Goal: Task Accomplishment & Management: Complete application form

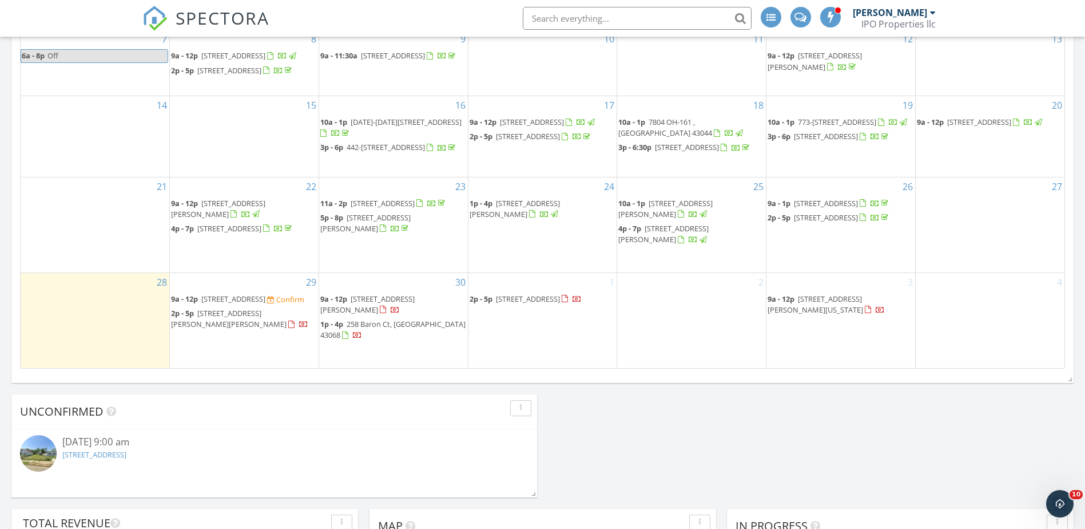
scroll to position [343, 0]
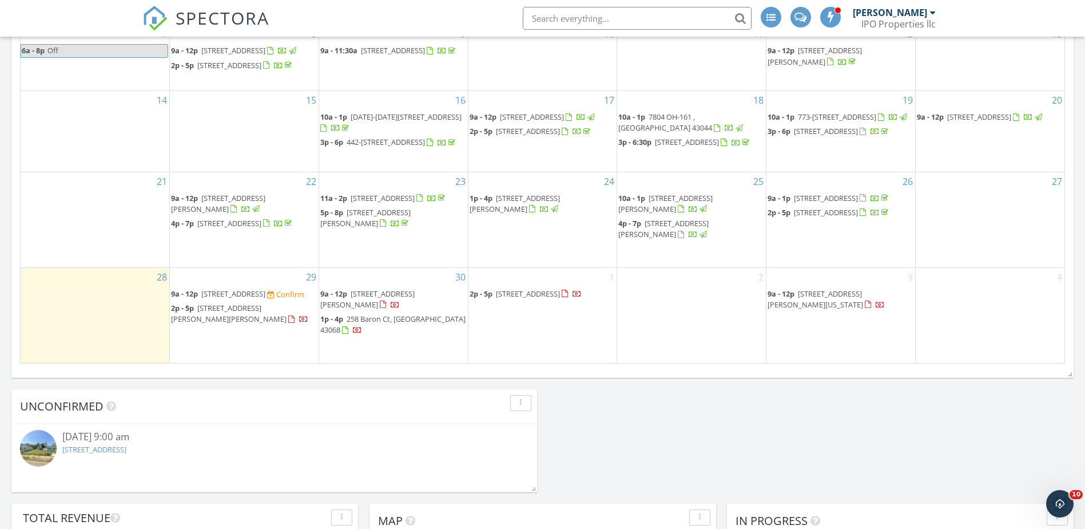
click at [235, 299] on span "[STREET_ADDRESS]" at bounding box center [233, 293] width 64 height 10
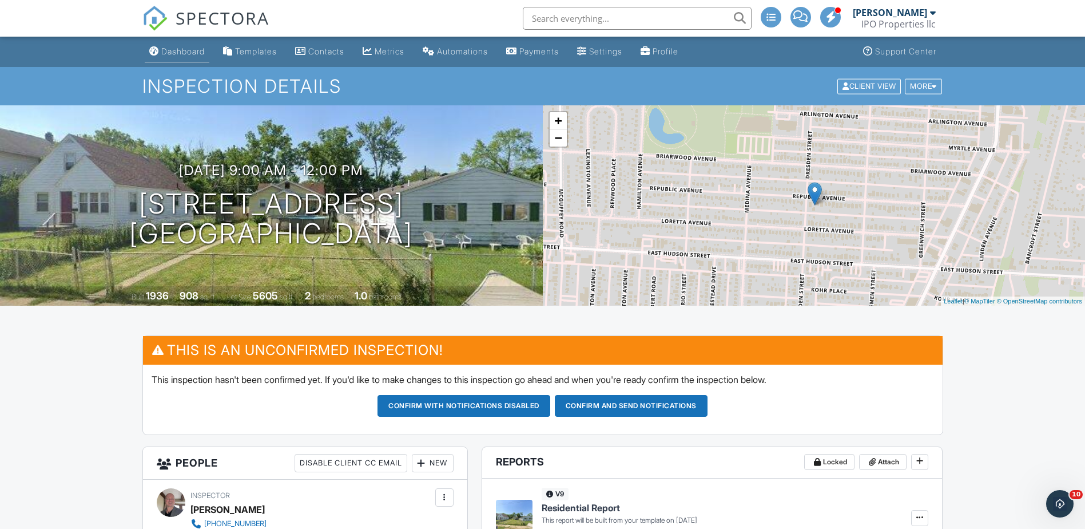
click at [177, 49] on div "Dashboard" at bounding box center [182, 51] width 43 height 10
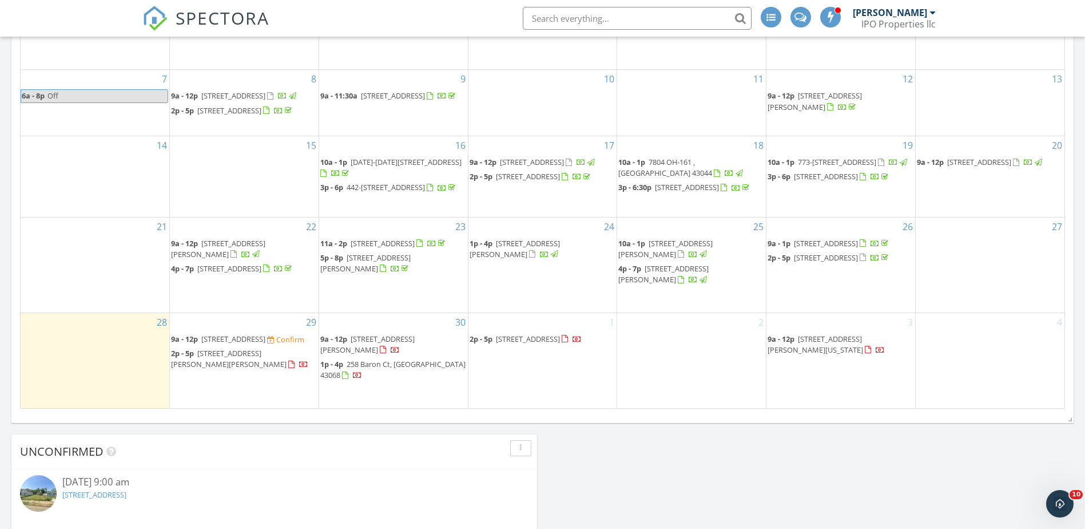
scroll to position [401, 0]
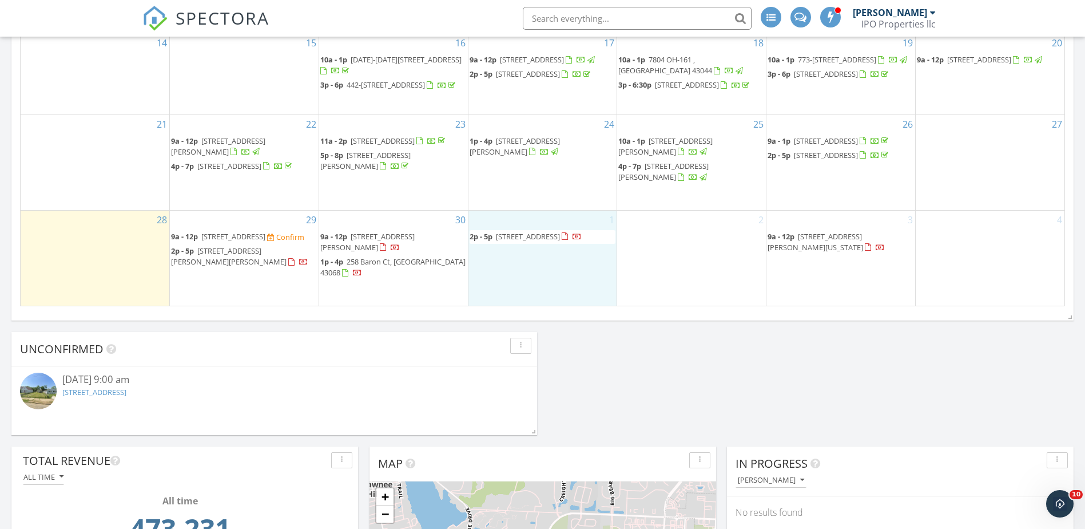
click at [508, 228] on div "1 2p - 5p 825 Columbus Ave, Marysville 43040" at bounding box center [543, 258] width 149 height 95
click at [541, 181] on link "Inspection" at bounding box center [542, 180] width 59 height 18
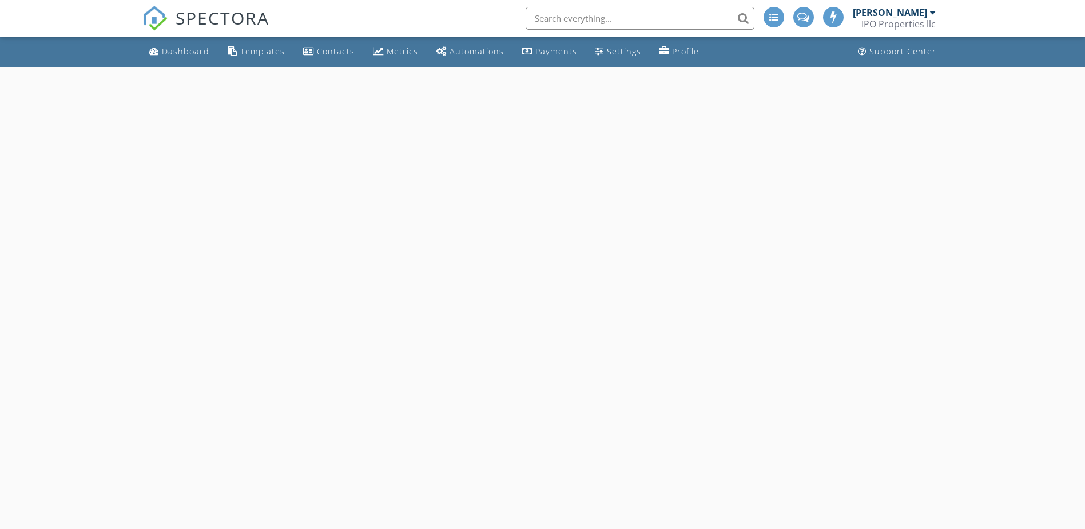
select select "9"
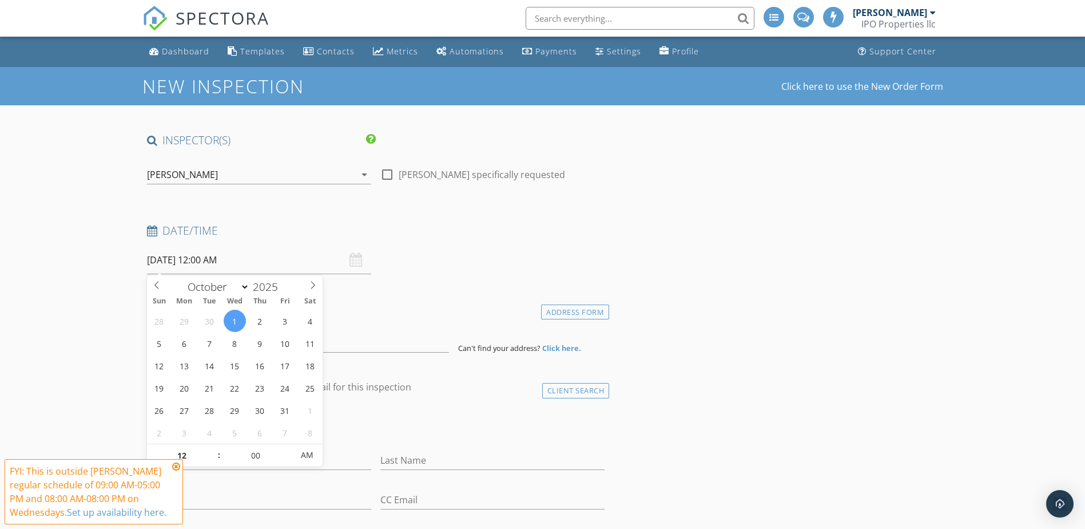
click at [209, 267] on input "10/01/2025 12:00 AM" at bounding box center [259, 260] width 224 height 28
type input "11"
type input "10/01/2025 11:00 PM"
click at [213, 459] on span at bounding box center [213, 460] width 8 height 11
type input "10"
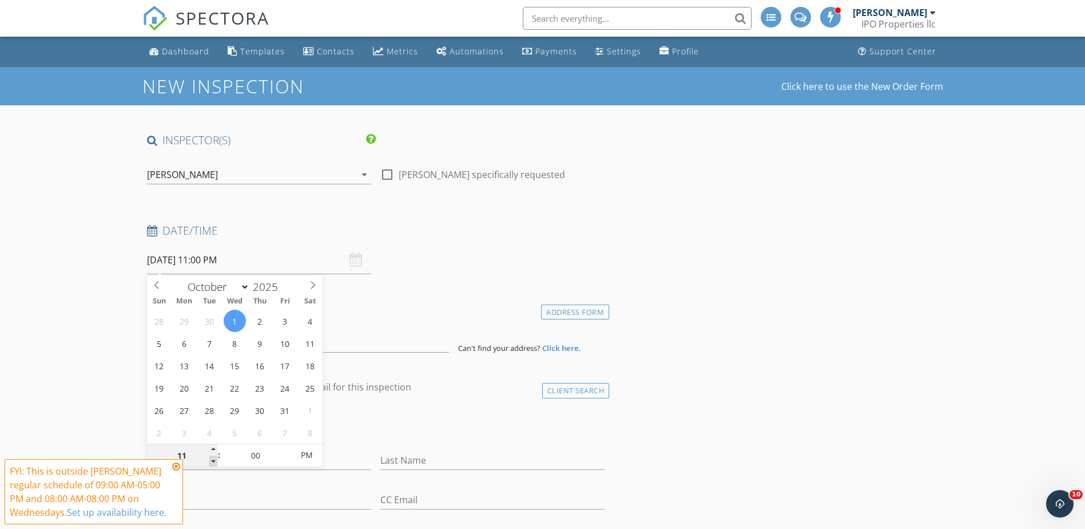
type input "10/01/2025 10:00 PM"
click at [212, 459] on span at bounding box center [213, 460] width 8 height 11
type input "09"
click at [211, 459] on span at bounding box center [213, 460] width 8 height 11
type input "10/01/2025 9:00 AM"
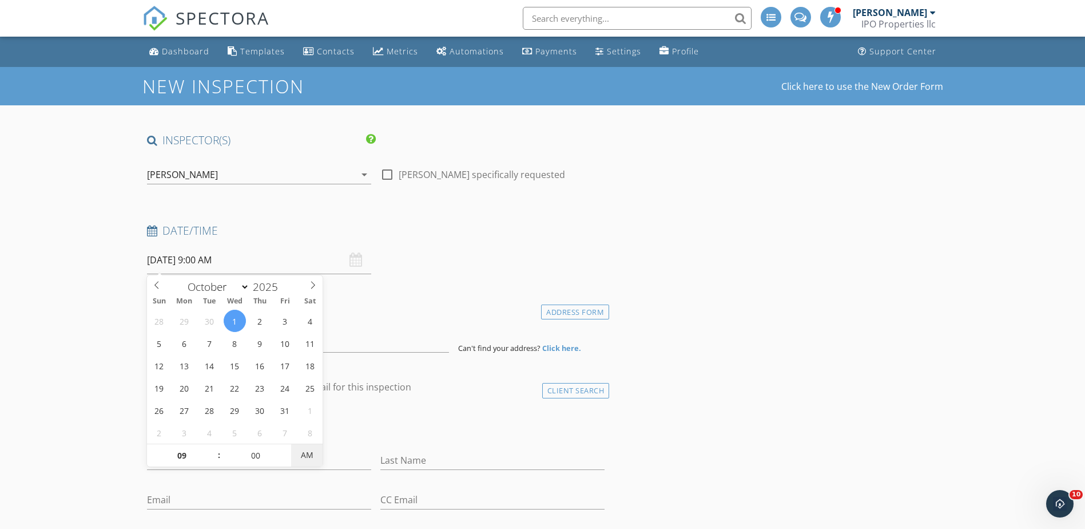
drag, startPoint x: 307, startPoint y: 456, endPoint x: 298, endPoint y: 457, distance: 9.2
click at [306, 455] on span "AM" at bounding box center [306, 454] width 31 height 23
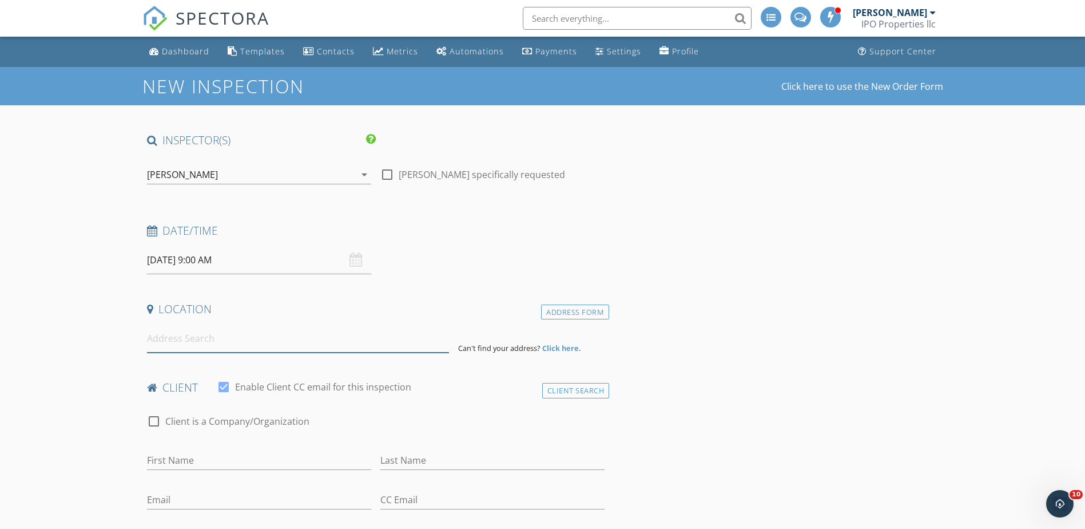
click at [176, 341] on input at bounding box center [298, 338] width 302 height 28
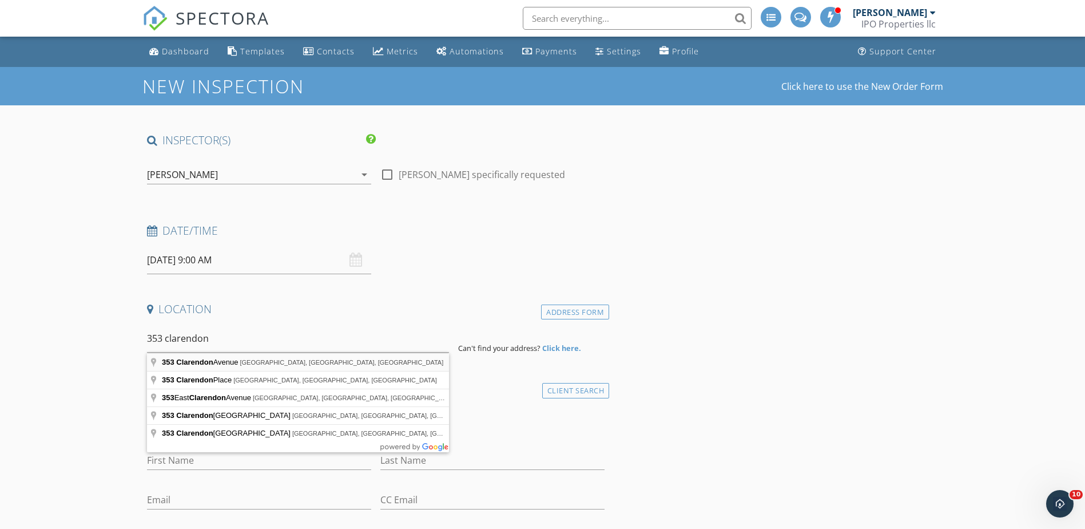
type input "353 Clarendon Avenue, Columbus, OH, USA"
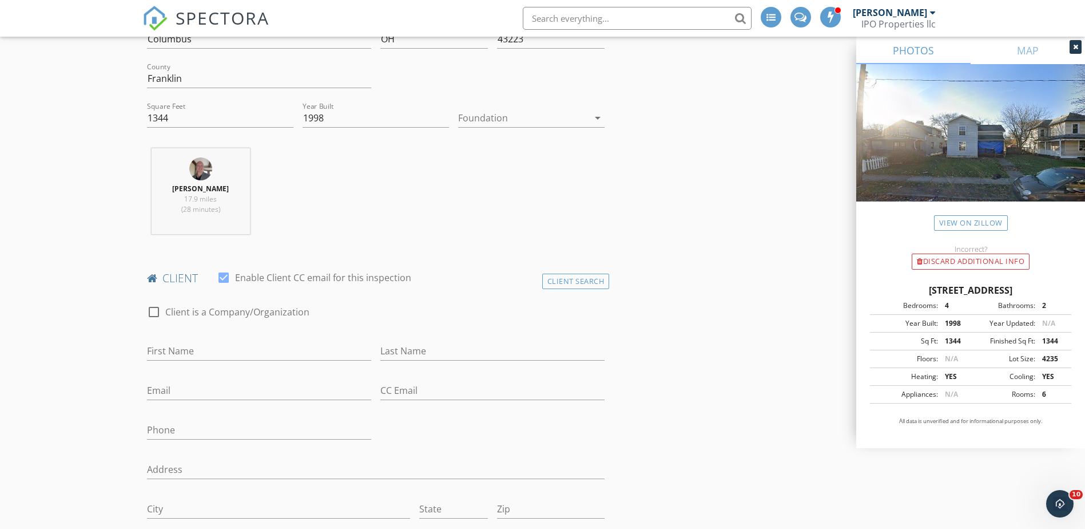
scroll to position [515, 0]
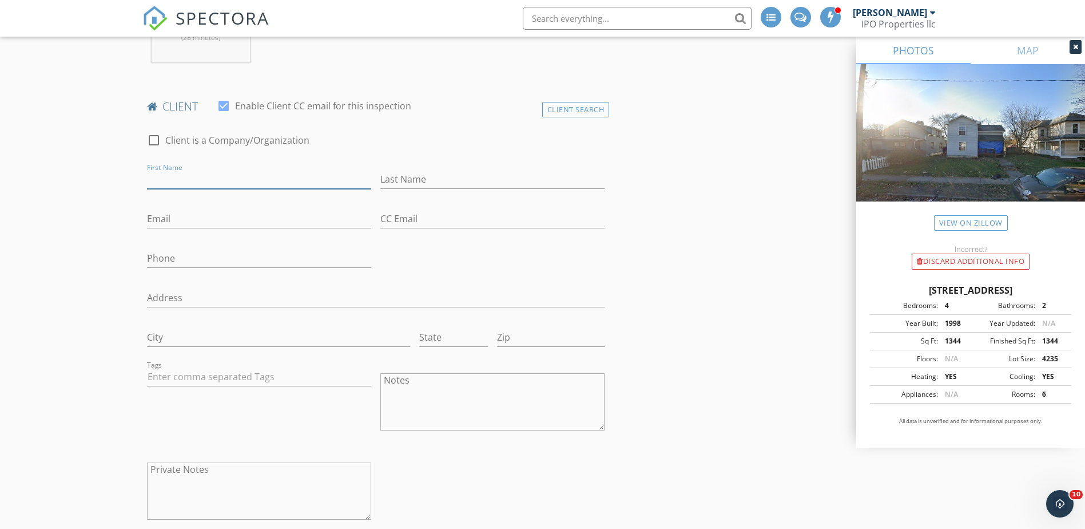
click at [177, 173] on input "First Name" at bounding box center [259, 179] width 224 height 19
type input "Codey"
type input "t"
type input "[PERSON_NAME]"
click at [188, 251] on input "Phone" at bounding box center [259, 258] width 224 height 19
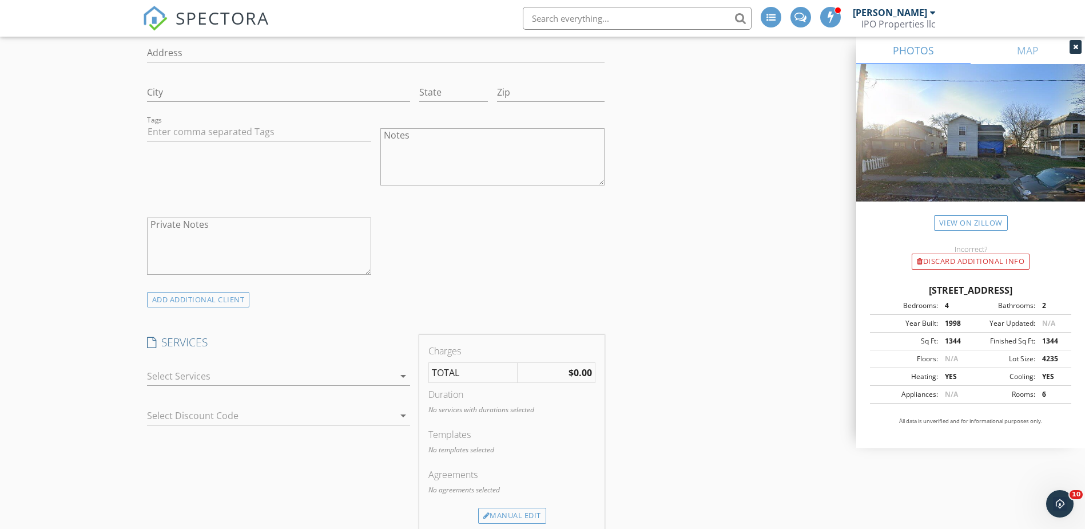
scroll to position [915, 0]
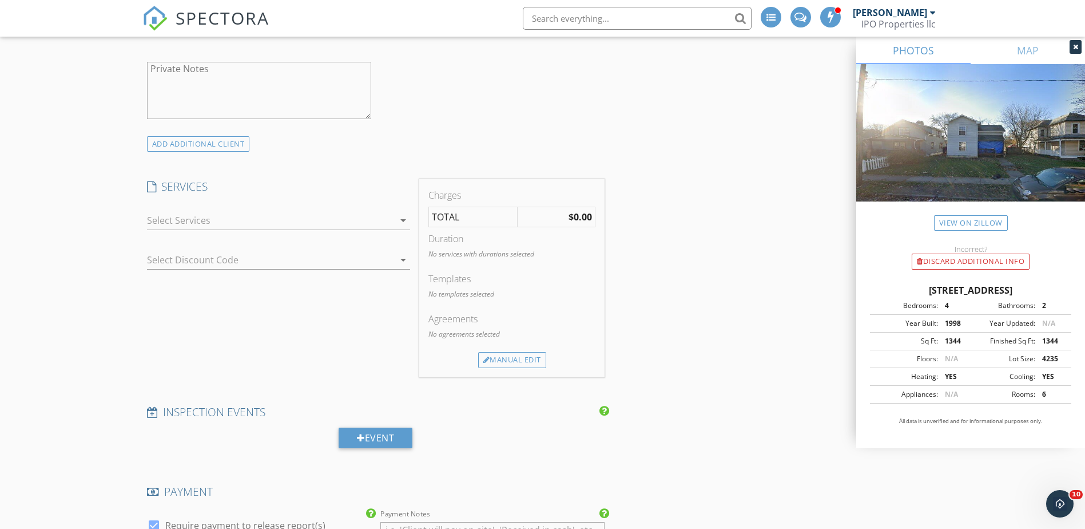
type input "[PHONE_NUMBER]"
click at [157, 224] on div at bounding box center [270, 220] width 247 height 18
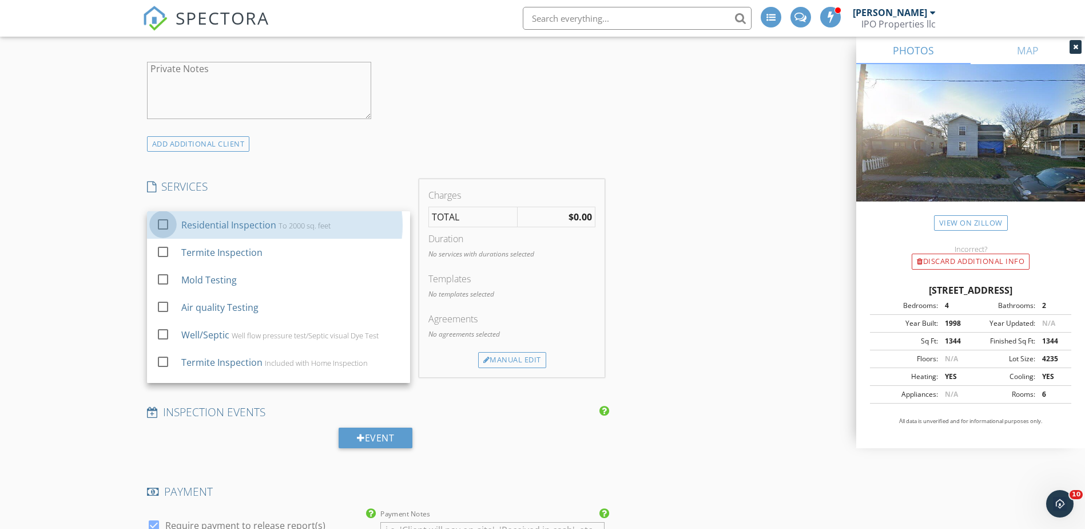
click at [157, 224] on div at bounding box center [162, 224] width 19 height 19
checkbox input "true"
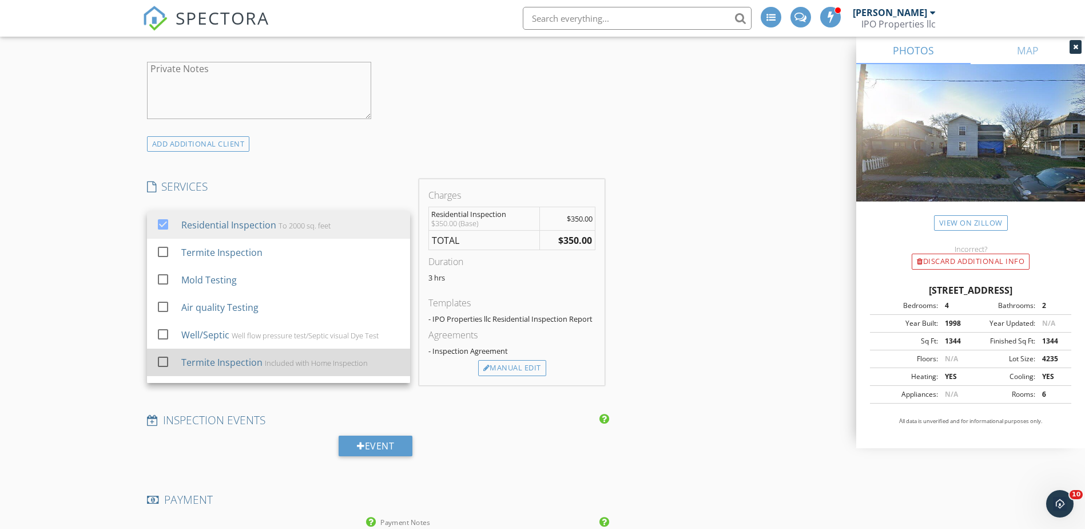
click at [164, 363] on div at bounding box center [162, 361] width 19 height 19
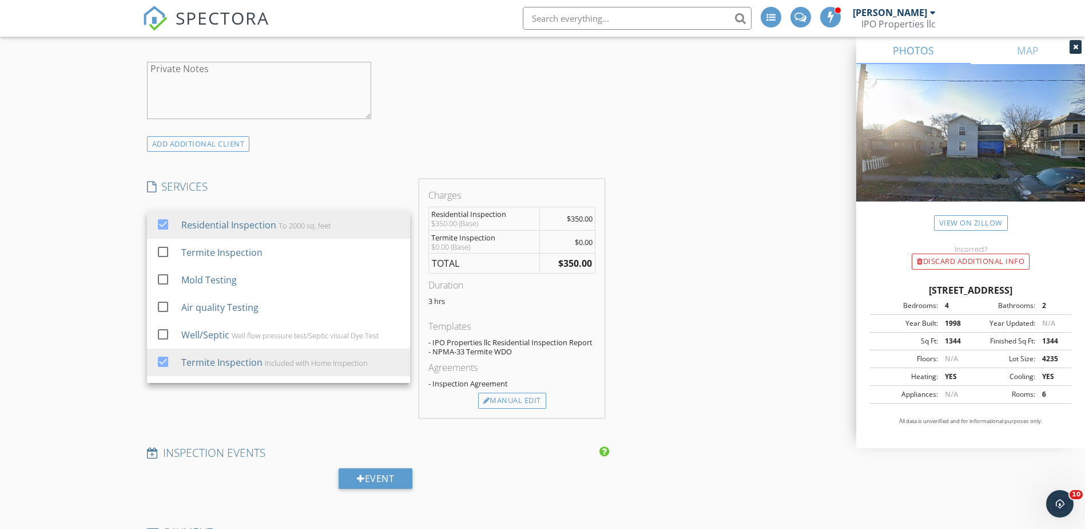
click at [80, 296] on div "New Inspection Click here to use the New Order Form INSPECTOR(S) check_box Ward…" at bounding box center [542, 364] width 1085 height 2424
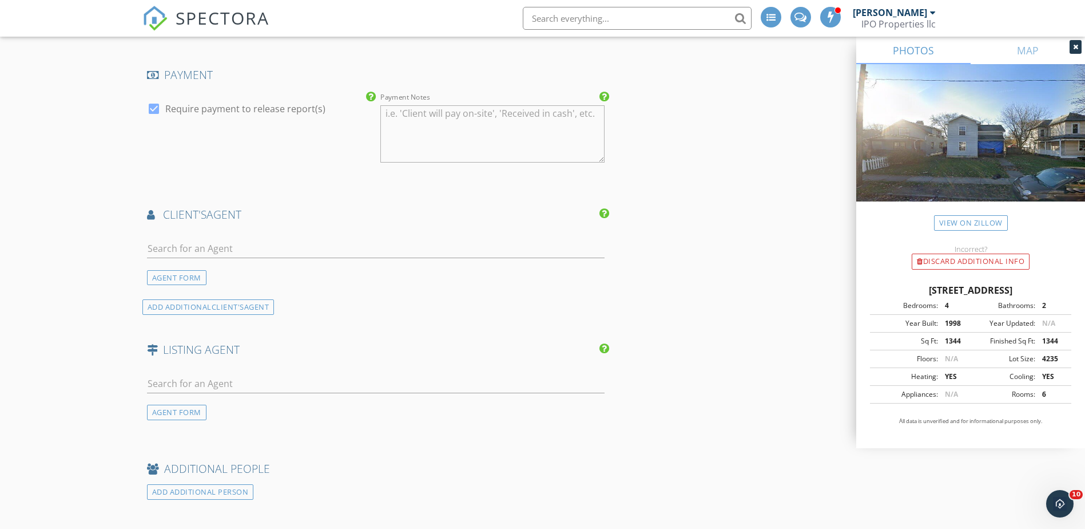
scroll to position [1373, 0]
click at [168, 248] on input "text" at bounding box center [376, 248] width 458 height 19
type input "esther"
click at [189, 262] on div "[PERSON_NAME]" at bounding box center [215, 269] width 71 height 14
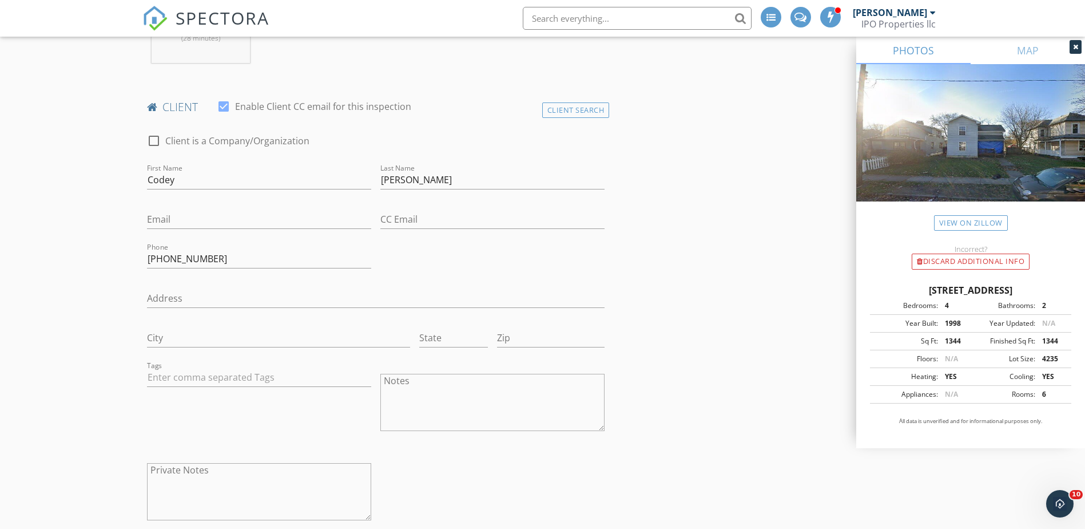
scroll to position [515, 0]
click at [227, 218] on input "Email" at bounding box center [259, 218] width 224 height 19
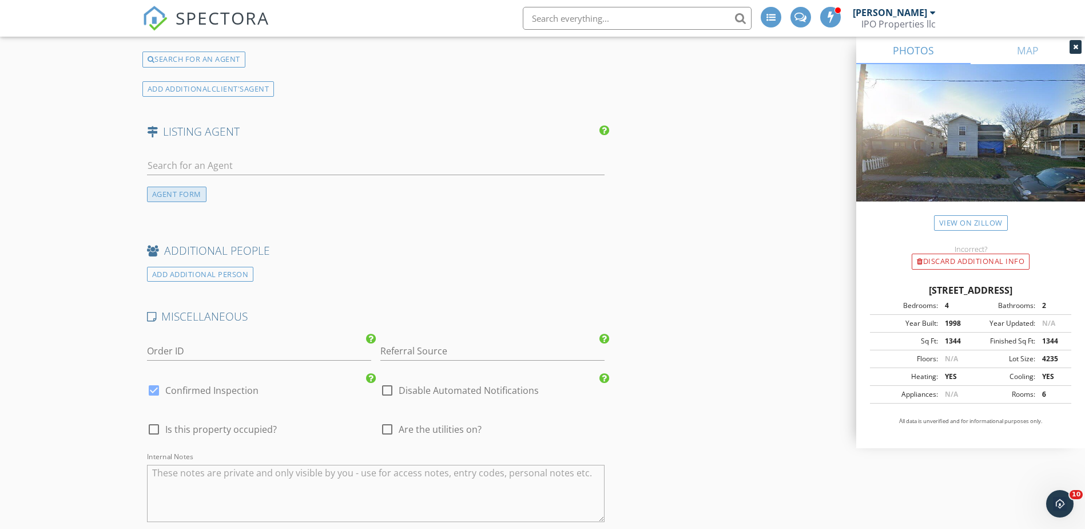
scroll to position [1888, 0]
type input "[EMAIL_ADDRESS][DOMAIN_NAME]"
click at [165, 161] on input "text" at bounding box center [376, 164] width 458 height 19
click at [154, 196] on div "AGENT FORM" at bounding box center [177, 192] width 60 height 15
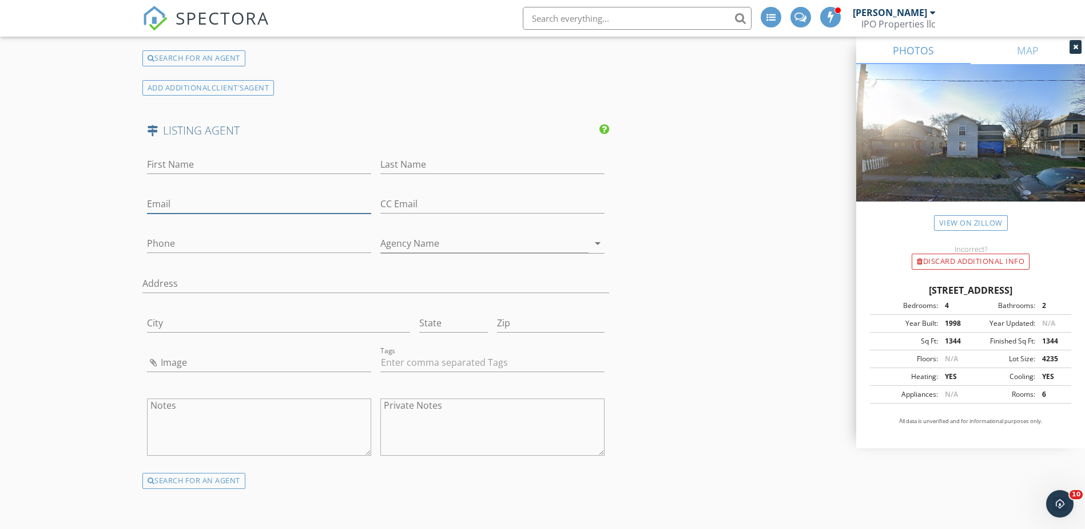
click at [203, 203] on input "Email" at bounding box center [259, 204] width 224 height 19
paste input "jaysenbarlow@gmail.com"
type input "jaysenbarlow@gmail.com"
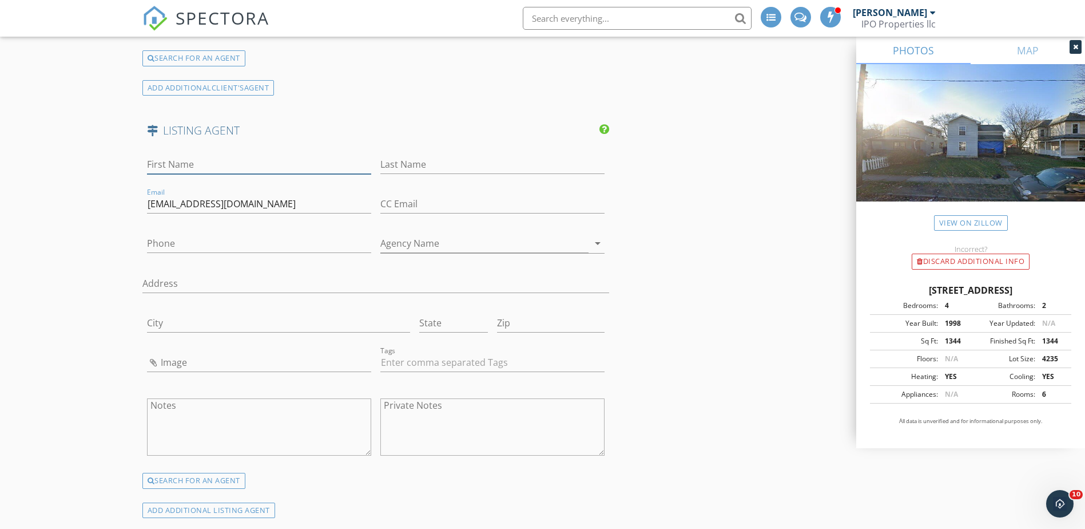
click at [225, 159] on input "First Name" at bounding box center [259, 164] width 224 height 19
type input "Jaysen"
click at [416, 162] on input "Barlow" at bounding box center [492, 164] width 224 height 19
type input "Barlow"
click at [308, 185] on div at bounding box center [259, 182] width 224 height 7
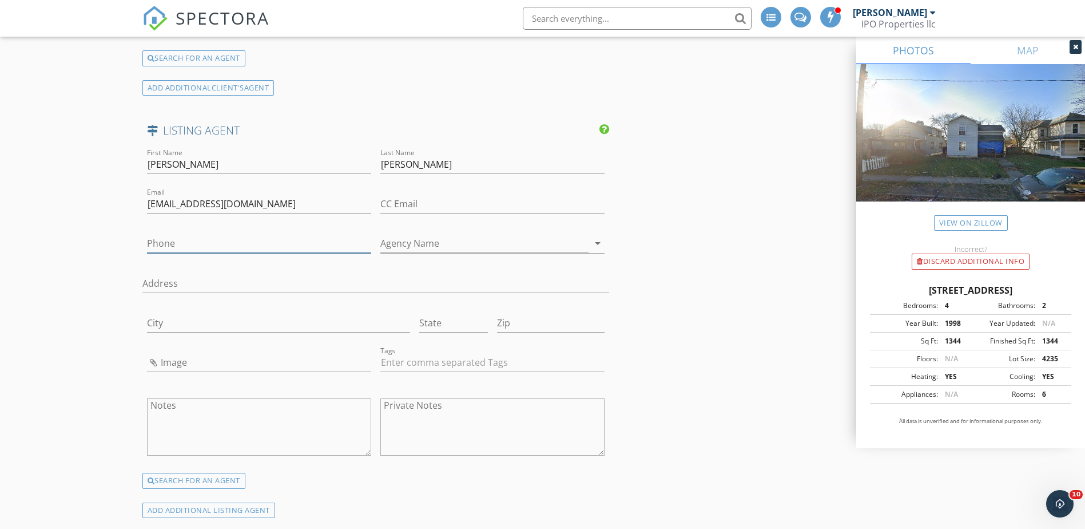
click at [268, 239] on input "Phone" at bounding box center [259, 243] width 224 height 19
click at [206, 243] on input "Phone" at bounding box center [259, 243] width 224 height 19
paste input "614-579-1442"
type input "614-579-1442"
click at [445, 242] on input "Agency Name" at bounding box center [484, 243] width 208 height 19
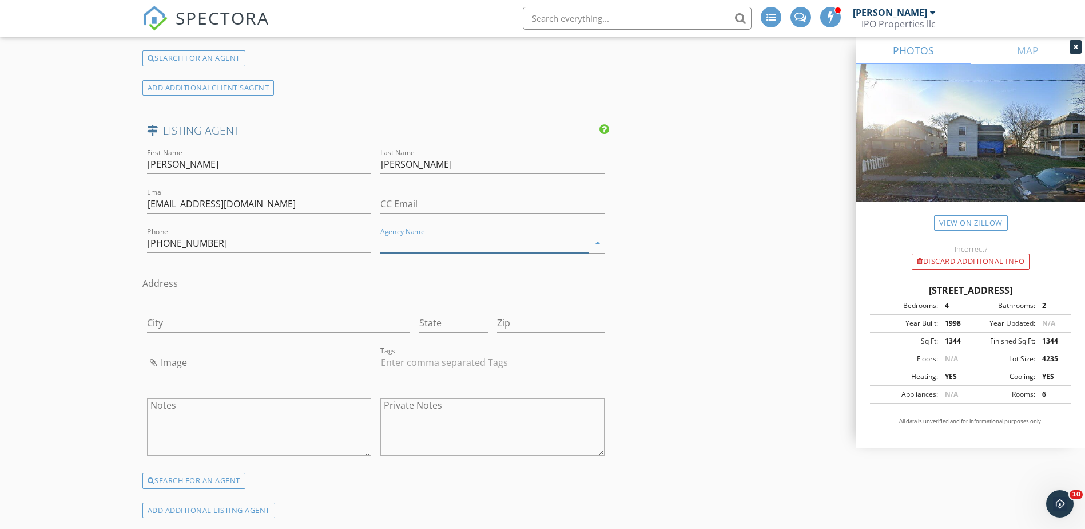
click at [430, 242] on input "Agency Name" at bounding box center [484, 243] width 208 height 19
paste input "Sell For One Percent"
type input "Sell For One Percent"
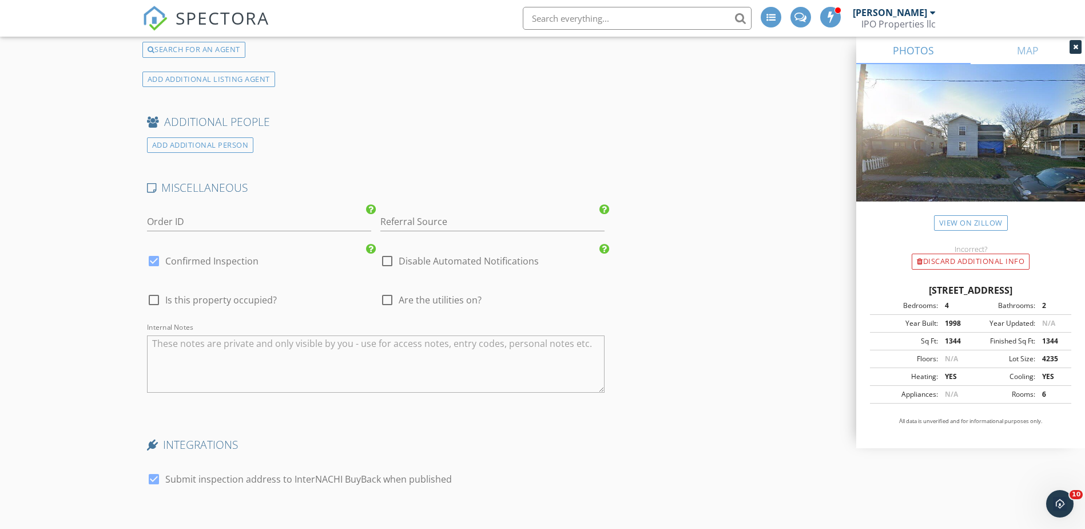
scroll to position [2346, 0]
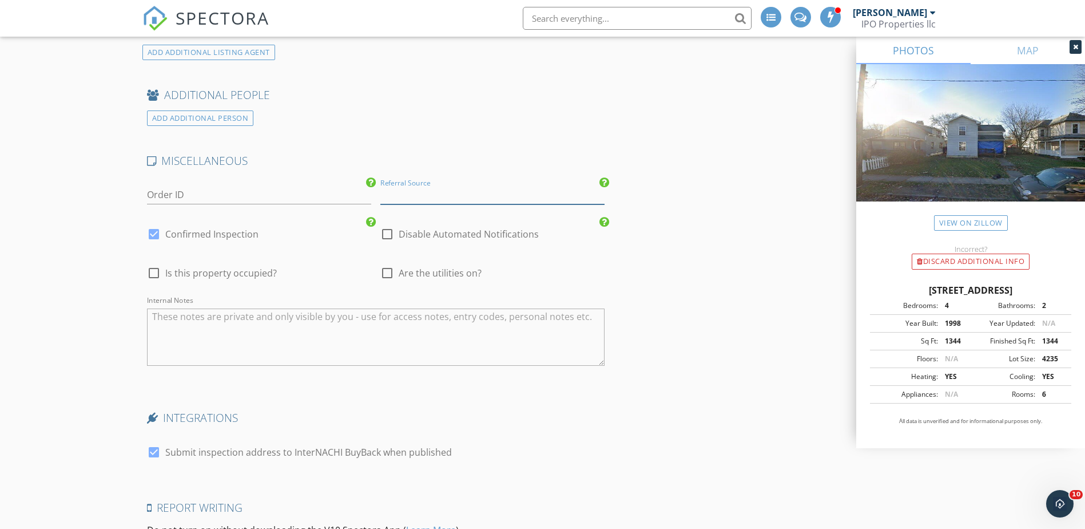
click at [518, 193] on input "Referral Source" at bounding box center [492, 194] width 224 height 19
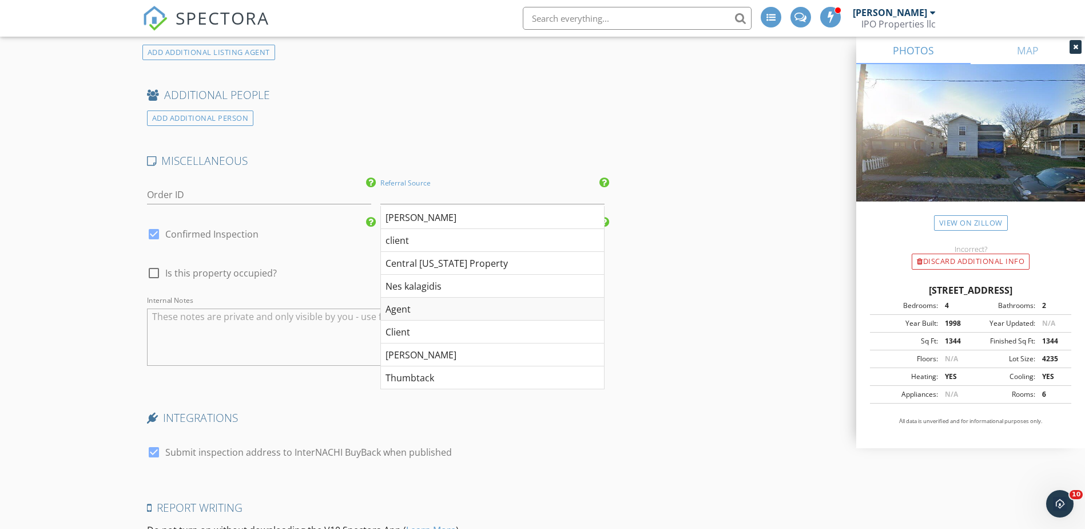
click at [418, 309] on div "Agent" at bounding box center [492, 309] width 223 height 23
type input "Agent"
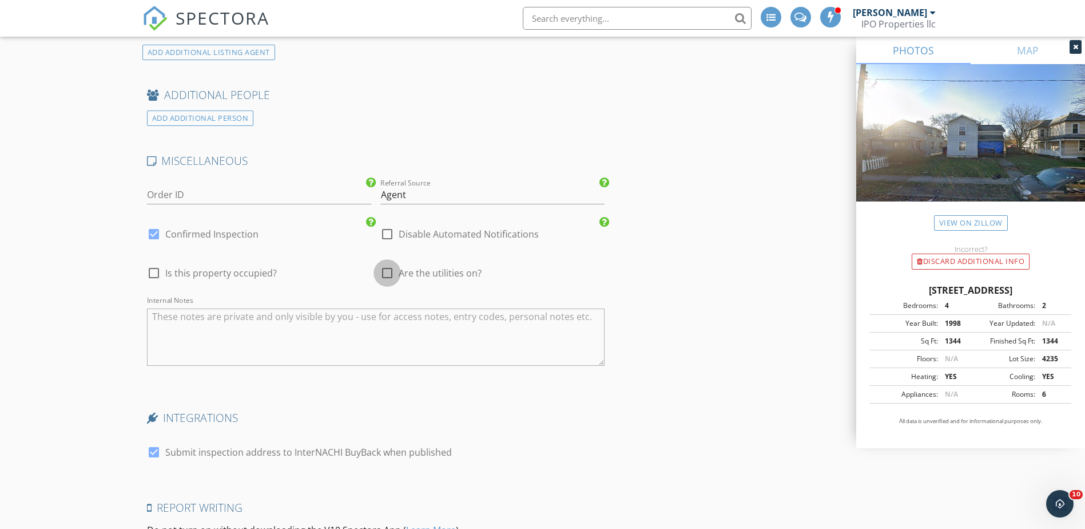
click at [389, 272] on div at bounding box center [387, 272] width 19 height 19
checkbox input "true"
click at [220, 323] on textarea "Internal Notes" at bounding box center [376, 336] width 458 height 57
click at [198, 326] on textarea "Internal Notes" at bounding box center [376, 336] width 458 height 57
paste textarea "6549 away keypad on table in kitchen Lockbox on back door - key for front door.…"
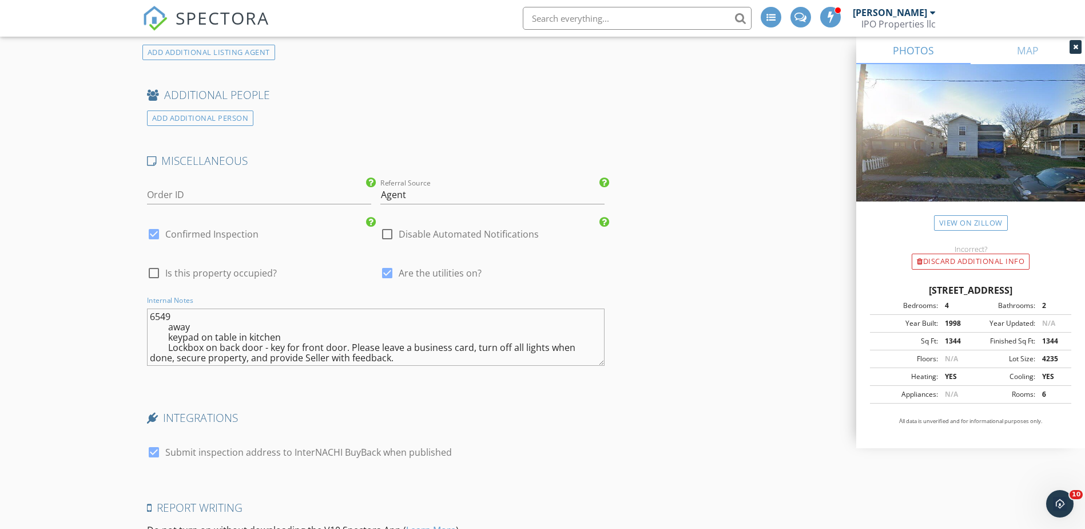
drag, startPoint x: 192, startPoint y: 325, endPoint x: 166, endPoint y: 326, distance: 25.2
click at [166, 326] on textarea "6549 away keypad on table in kitchen Lockbox on back door - key for front door.…" at bounding box center [376, 336] width 458 height 57
click at [156, 336] on textarea "6549 keypad on table in kitchen Lockbox on back door - key for front door. Plea…" at bounding box center [376, 336] width 458 height 57
paste textarea "away"
click at [150, 337] on textarea "6549 away keypad on table in kitchen Lockbox on back door - key for front door.…" at bounding box center [376, 336] width 458 height 57
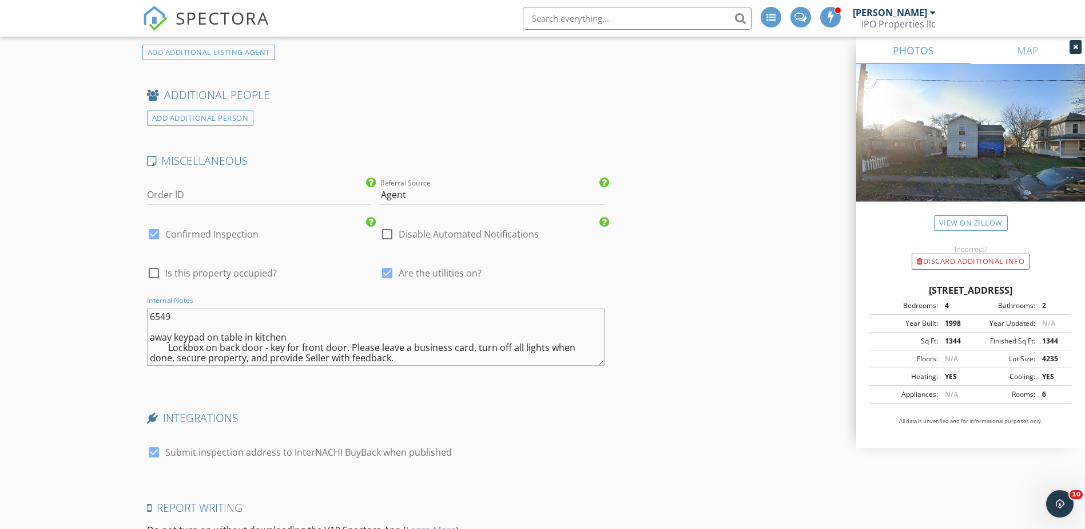
drag, startPoint x: 173, startPoint y: 315, endPoint x: 148, endPoint y: 315, distance: 24.6
click at [148, 315] on textarea "6549 away keypad on table in kitchen Lockbox on back door - key for front door.…" at bounding box center [376, 336] width 458 height 57
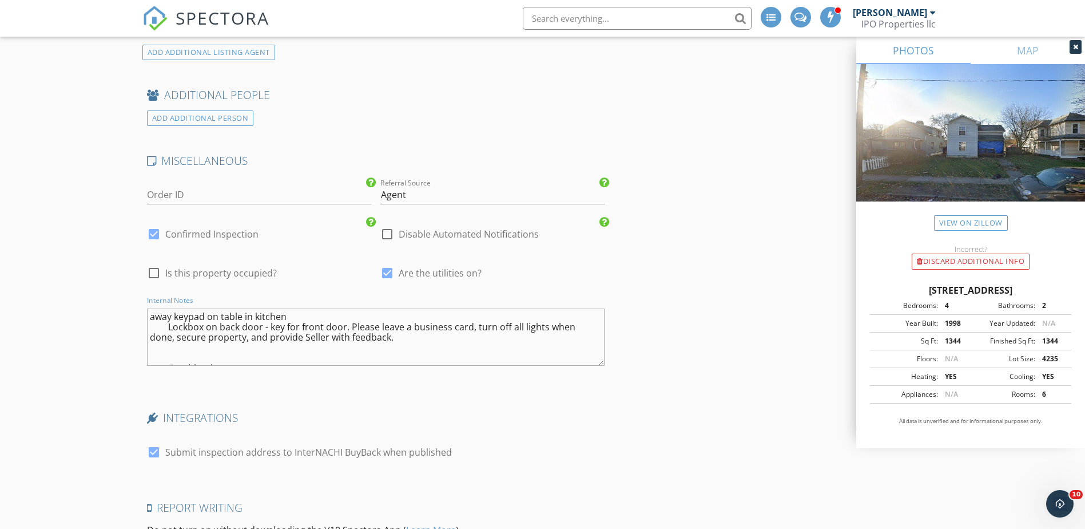
click at [148, 334] on textarea "away keypad on table in kitchen Lockbox on back door - key for front door. Plea…" at bounding box center [376, 336] width 458 height 57
paste textarea "6549"
click at [156, 313] on textarea "6549 away keypad on table in kitchen Lockbox on back door - key for front door.…" at bounding box center [376, 336] width 458 height 57
click at [157, 312] on textarea "6549 away keypad on table in kitchen Lockbox on back door - key for front door.…" at bounding box center [376, 336] width 458 height 57
drag, startPoint x: 347, startPoint y: 327, endPoint x: 169, endPoint y: 326, distance: 177.4
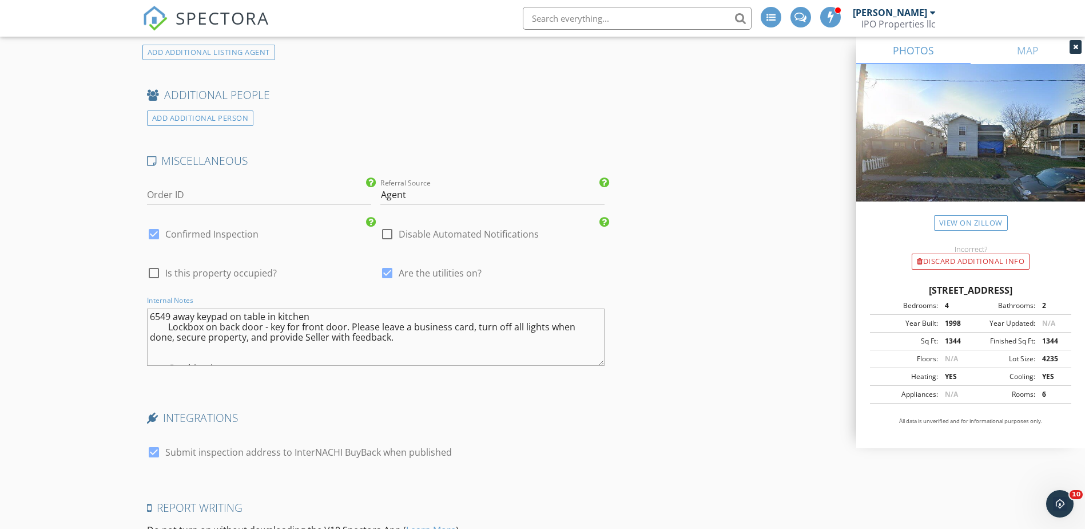
click at [169, 326] on textarea "6549 away keypad on table in kitchen Lockbox on back door - key for front door.…" at bounding box center [376, 336] width 458 height 57
click at [308, 315] on textarea "6549 away keypad on table in kitchen . Please leave a business card, turn off a…" at bounding box center [376, 336] width 458 height 57
paste textarea "Lockbox on back door - key for front door"
click at [176, 332] on textarea "6549 away keypad on table in kitchen Lockbox on back door - key for front door …" at bounding box center [376, 336] width 458 height 57
click at [238, 343] on textarea "6549 away keypad on table in kitchen Lockbox on back door - key for front door …" at bounding box center [376, 336] width 458 height 57
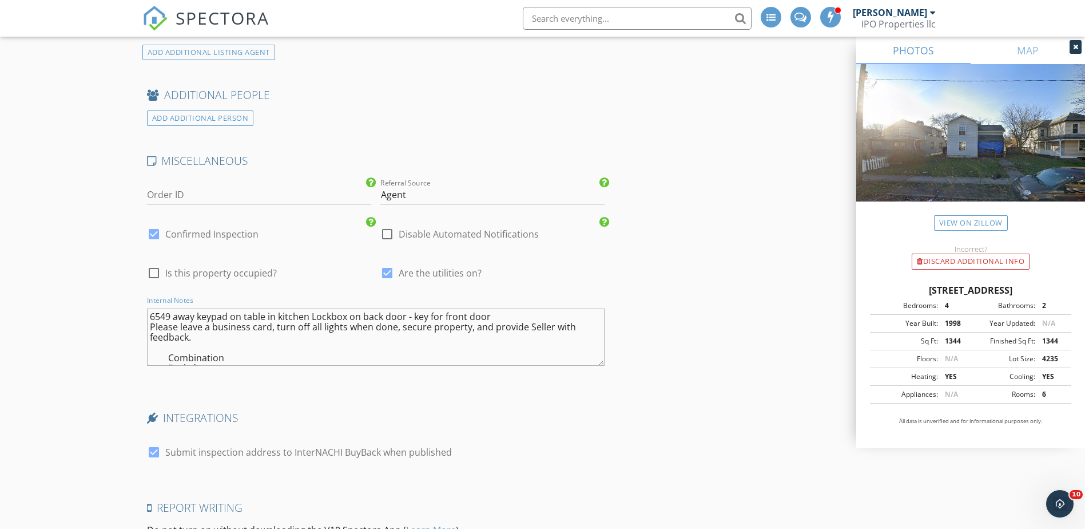
click at [237, 341] on textarea "6549 away keypad on table in kitchen Lockbox on back door - key for front door …" at bounding box center [376, 336] width 458 height 57
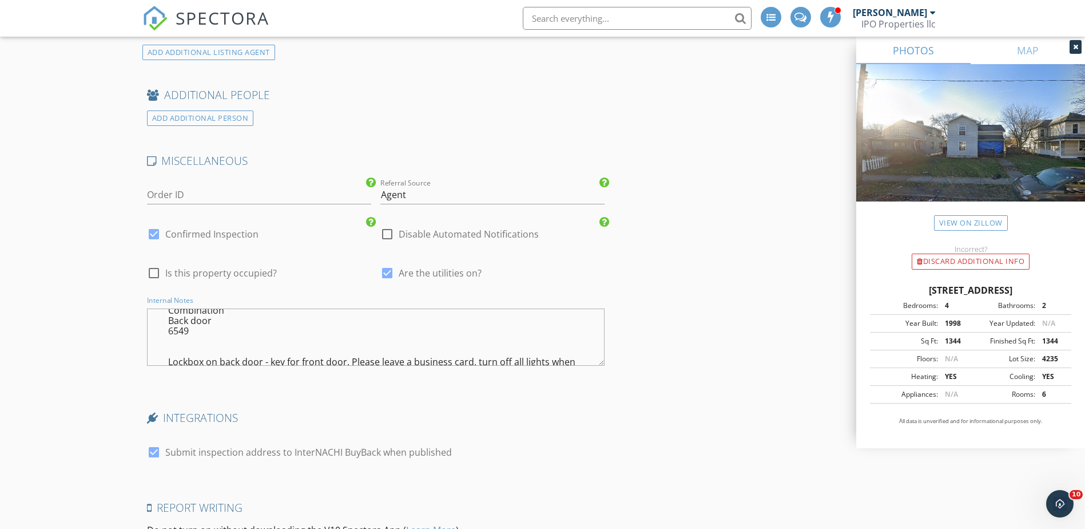
scroll to position [39, 0]
drag, startPoint x: 221, startPoint y: 358, endPoint x: 201, endPoint y: 339, distance: 27.5
click at [191, 350] on textarea "6549 away keypad on table in kitchen Lockbox on back door - key for front door …" at bounding box center [376, 336] width 458 height 57
click at [223, 318] on textarea "6549 away keypad on table in kitchen Lockbox on back door - key for front door …" at bounding box center [376, 336] width 458 height 57
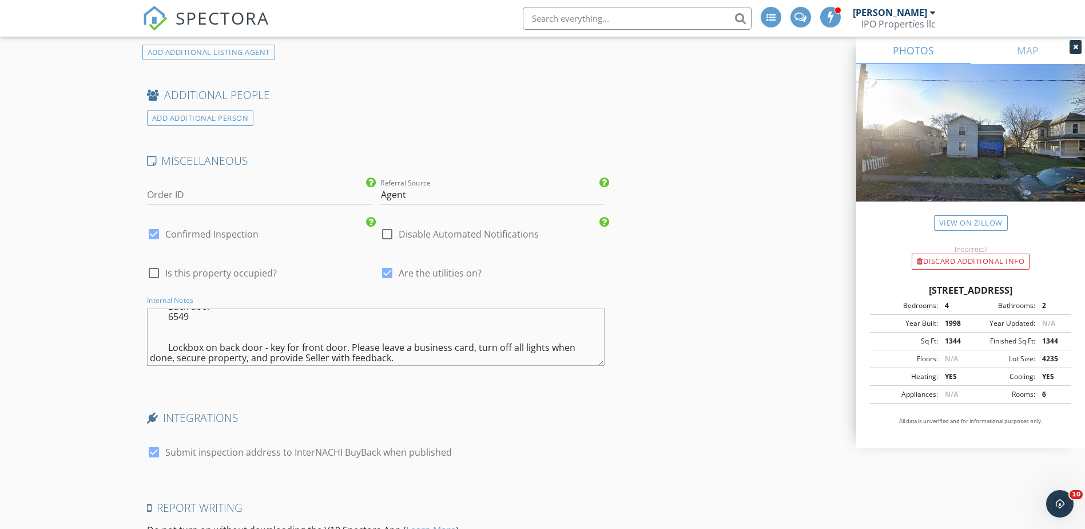
drag, startPoint x: 212, startPoint y: 322, endPoint x: 189, endPoint y: 325, distance: 23.1
click at [189, 325] on textarea "6549 away keypad on table in kitchen Lockbox on back door - key for front door …" at bounding box center [376, 336] width 458 height 57
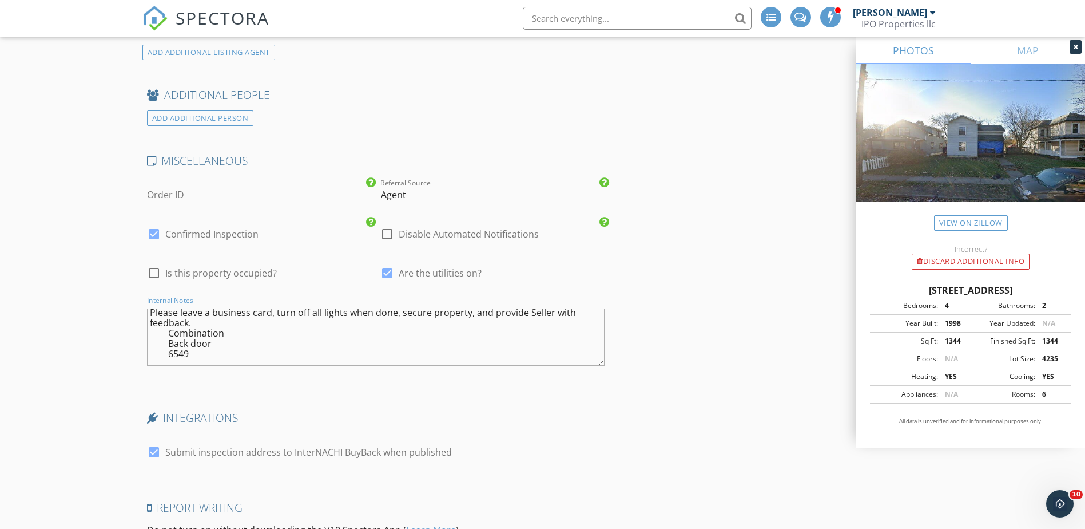
scroll to position [0, 0]
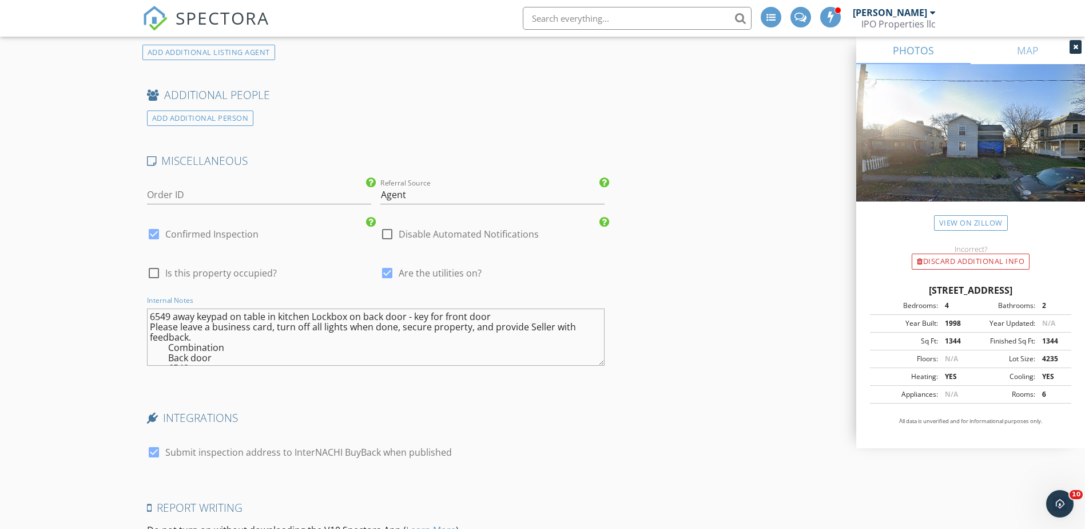
drag, startPoint x: 216, startPoint y: 350, endPoint x: 196, endPoint y: 348, distance: 20.1
click at [196, 348] on textarea "6549 away keypad on table in kitchen Lockbox on back door - key for front door …" at bounding box center [376, 336] width 458 height 57
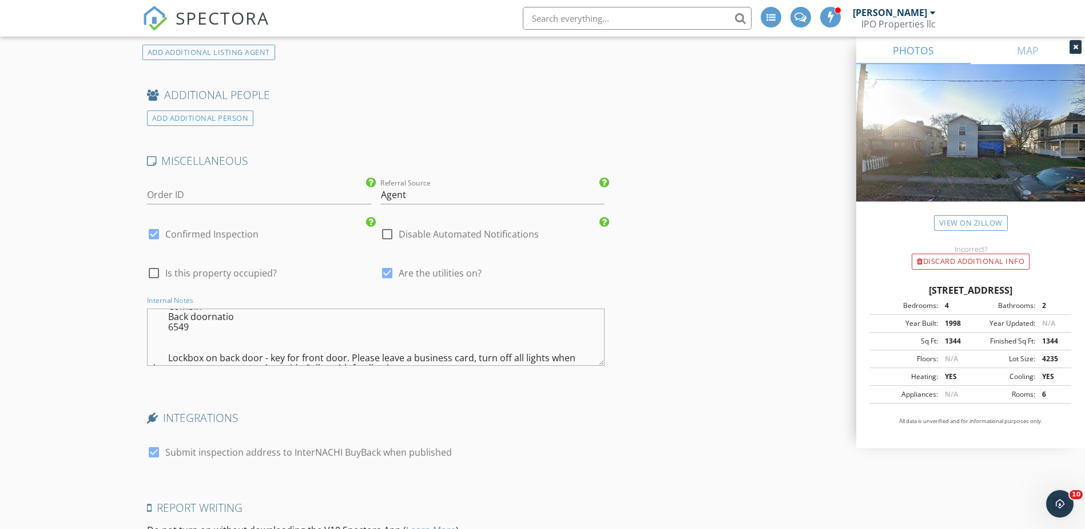
scroll to position [51, 0]
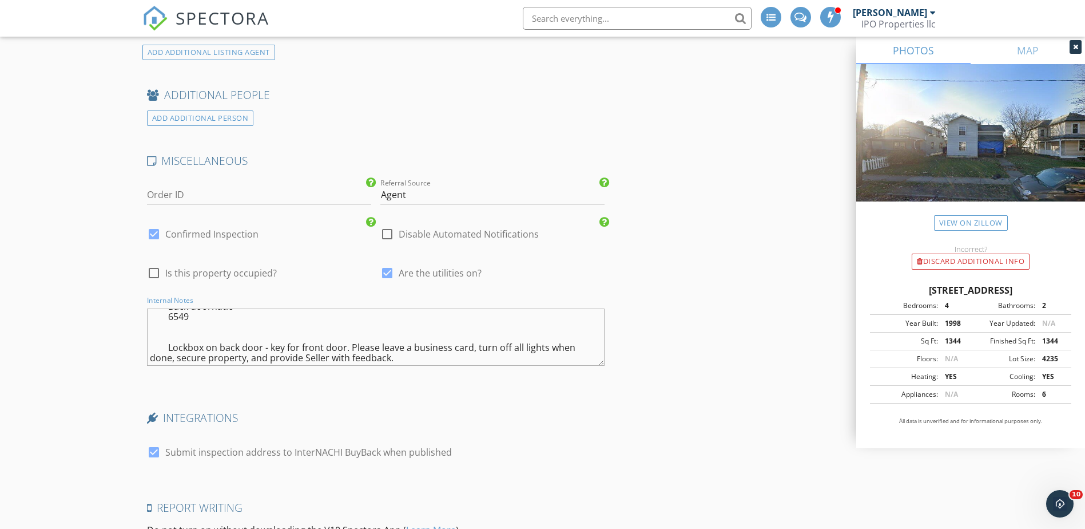
drag, startPoint x: 218, startPoint y: 356, endPoint x: 201, endPoint y: 356, distance: 16.6
click at [201, 356] on textarea "6549 away keypad on table in kitchen Lockbox on back door - key for front door …" at bounding box center [376, 336] width 458 height 57
click at [263, 324] on textarea "6549 away keypad on table in kitchen Lockbox on back door - key for front door …" at bounding box center [376, 336] width 458 height 57
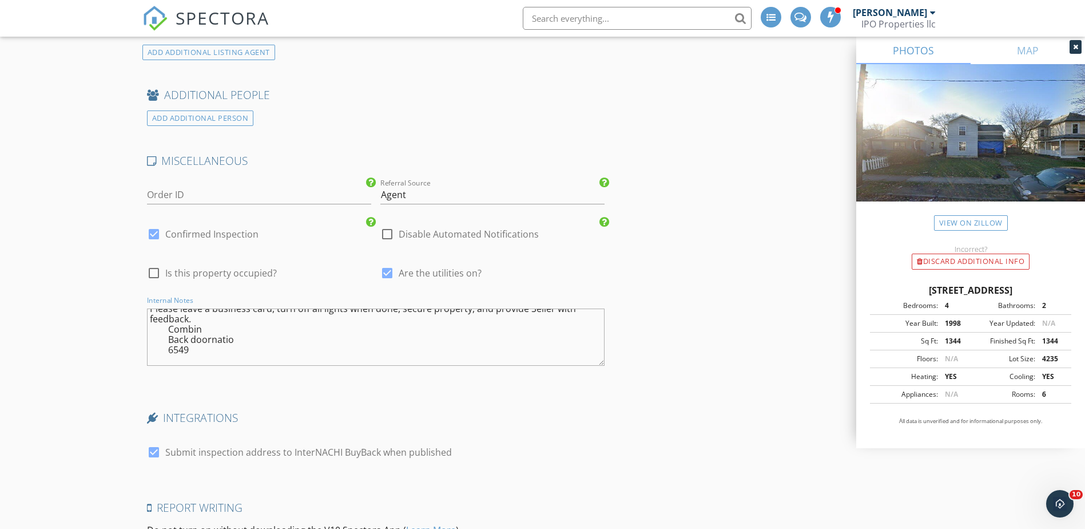
scroll to position [0, 0]
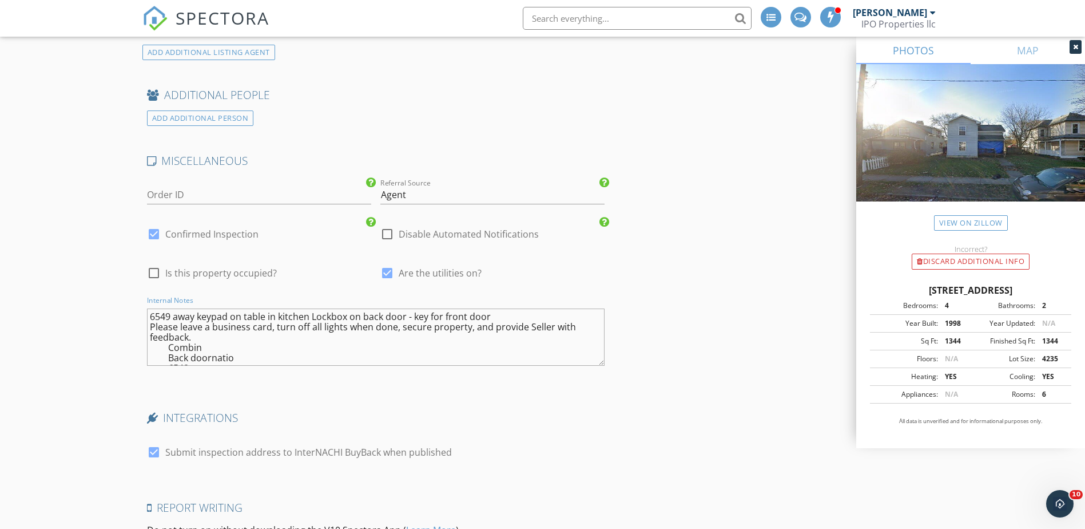
click at [175, 312] on textarea "6549 away keypad on table in kitchen Lockbox on back door - key for front door …" at bounding box center [376, 336] width 458 height 57
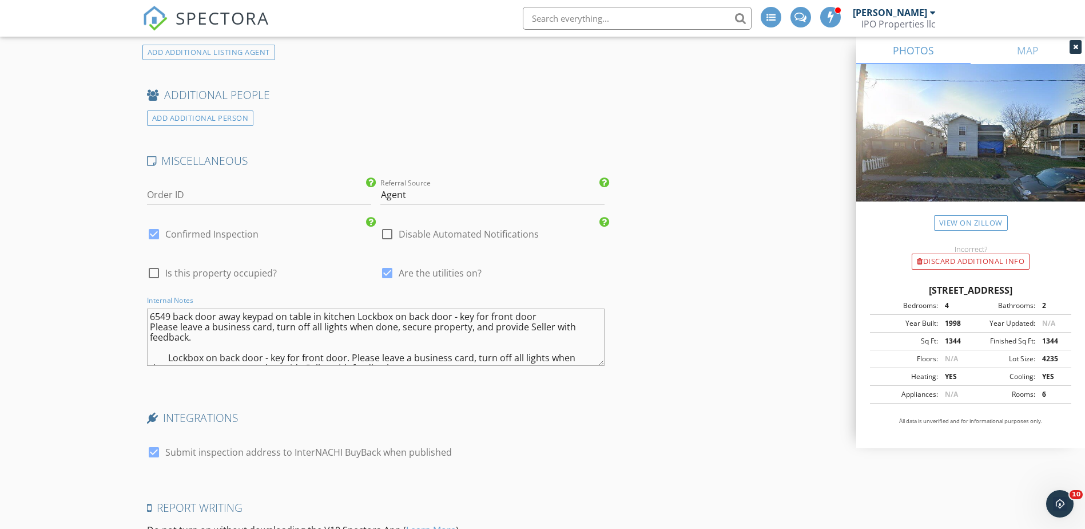
click at [164, 358] on textarea "6549 back door away keypad on table in kitchen Lockbox on back door - key for f…" at bounding box center [376, 336] width 458 height 57
click at [204, 339] on textarea "6549 back door away keypad on table in kitchen Lockbox on back door - key for f…" at bounding box center [376, 336] width 458 height 57
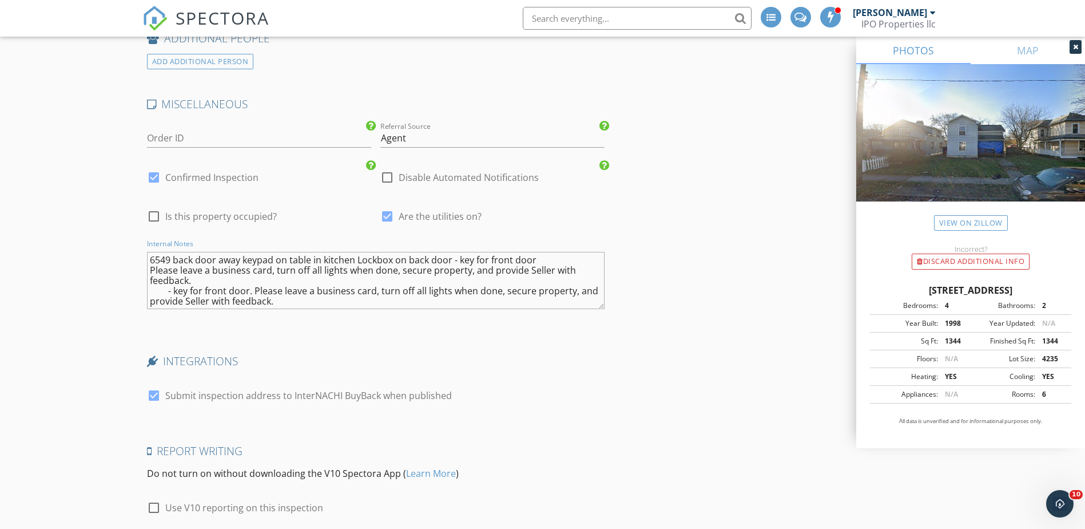
scroll to position [2563, 0]
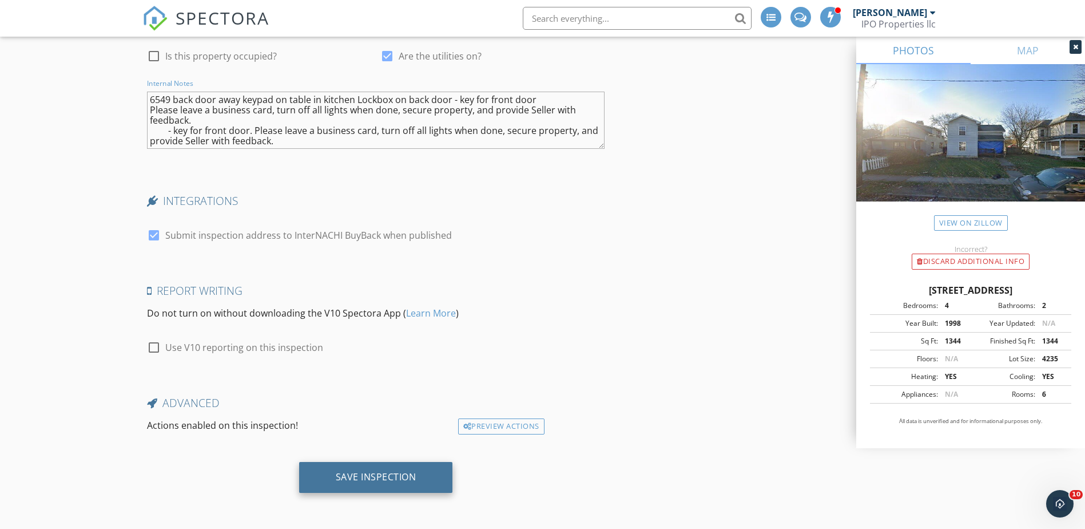
type textarea "6549 back door away keypad on table in kitchen Lockbox on back door - key for f…"
click at [348, 471] on div "Save Inspection" at bounding box center [376, 476] width 81 height 11
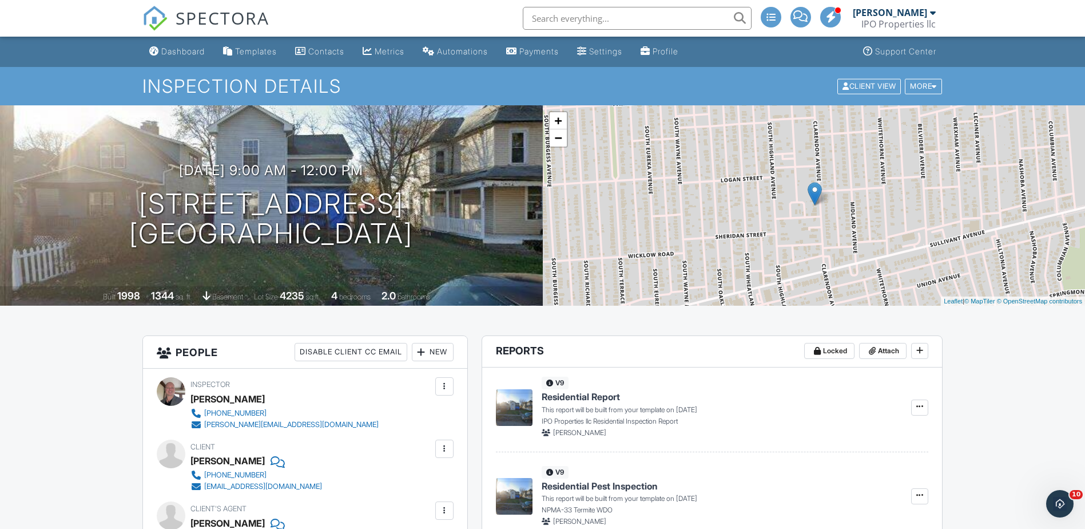
click at [572, 19] on input "text" at bounding box center [637, 18] width 229 height 23
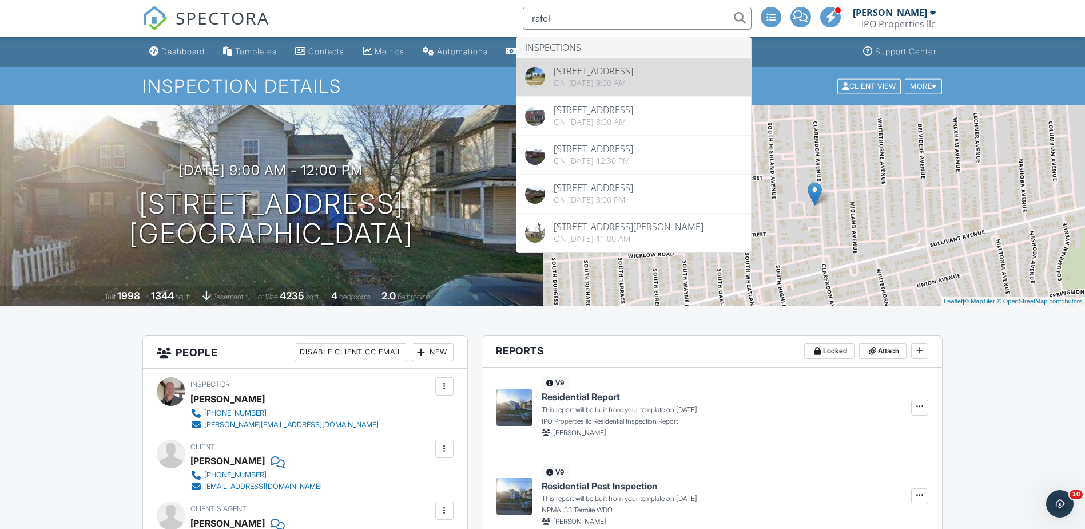
type input "rafol"
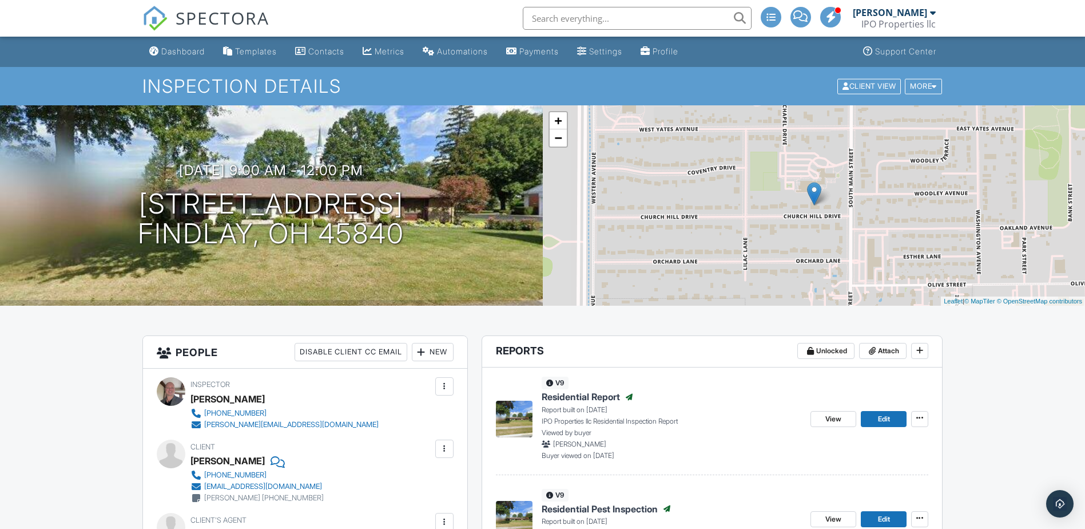
click at [569, 400] on span "Residential Report" at bounding box center [581, 396] width 78 height 13
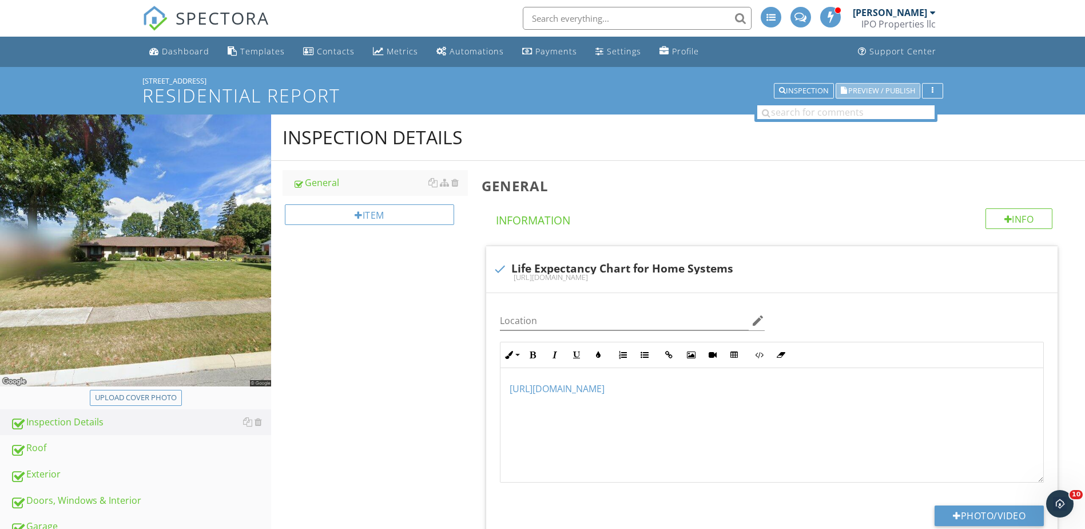
click at [882, 90] on span "Preview / Publish" at bounding box center [881, 90] width 67 height 7
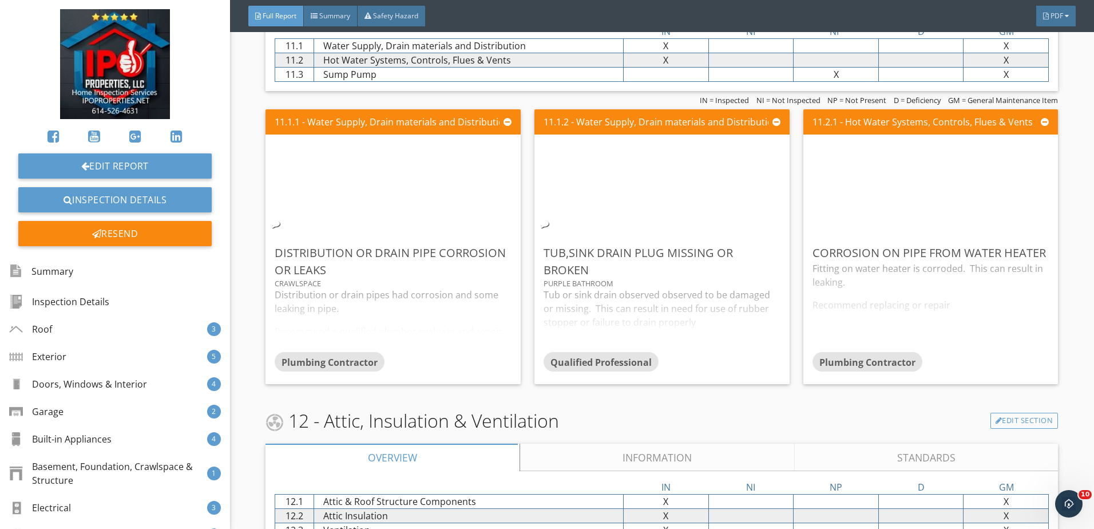
scroll to position [5607, 0]
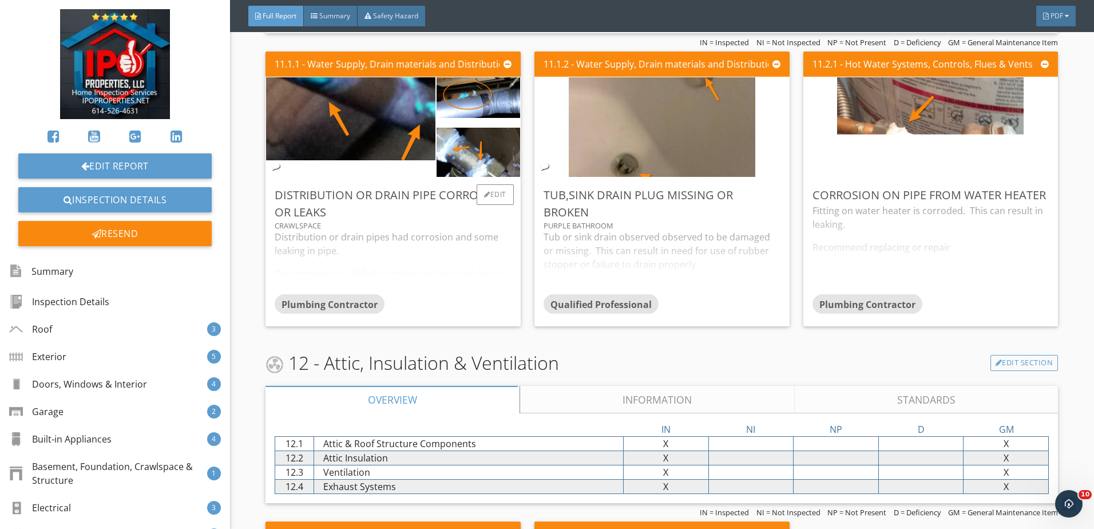
click at [452, 247] on div "Distribution or drain pipes had corrosion and some leaking in pipe. Recommend a…" at bounding box center [393, 262] width 237 height 64
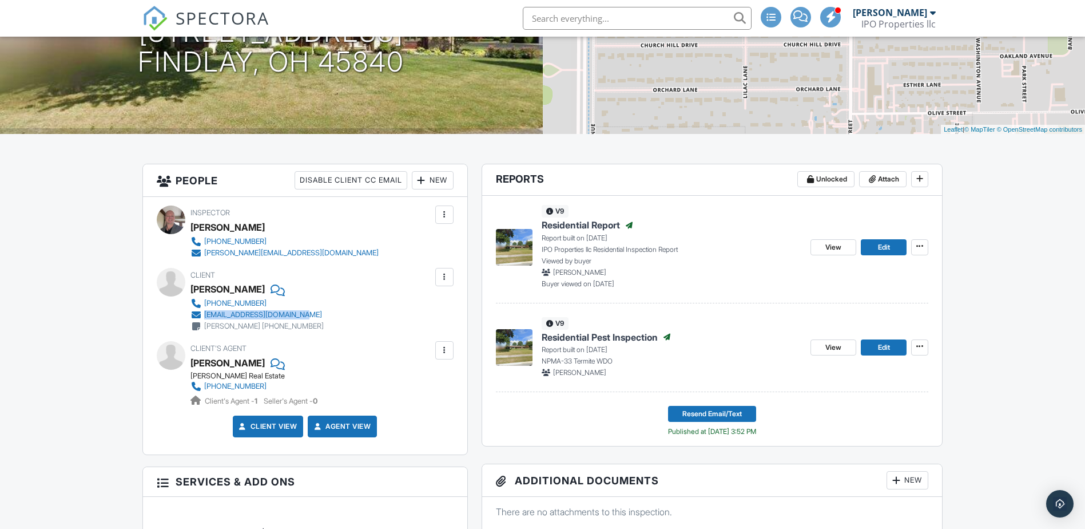
drag, startPoint x: 274, startPoint y: 317, endPoint x: 204, endPoint y: 319, distance: 70.4
click at [204, 319] on div "630-200-0622 rflhomesohiollc@gmail.com Elisa Rafol (630) 454-0695" at bounding box center [262, 315] width 142 height 34
drag, startPoint x: 204, startPoint y: 319, endPoint x: 213, endPoint y: 318, distance: 9.9
click at [561, 224] on span "Residential Report" at bounding box center [581, 225] width 78 height 13
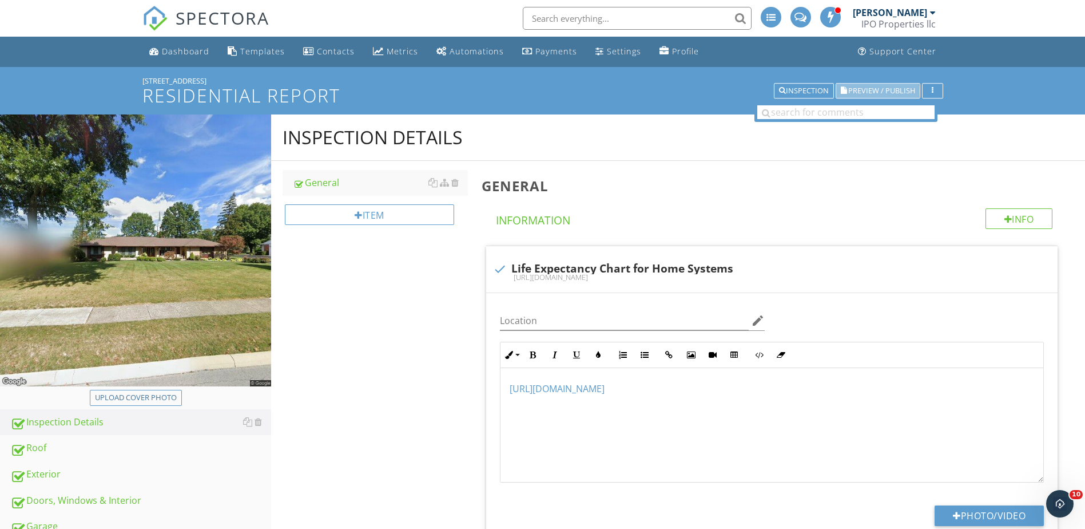
click at [878, 94] on span "Preview / Publish" at bounding box center [881, 90] width 67 height 7
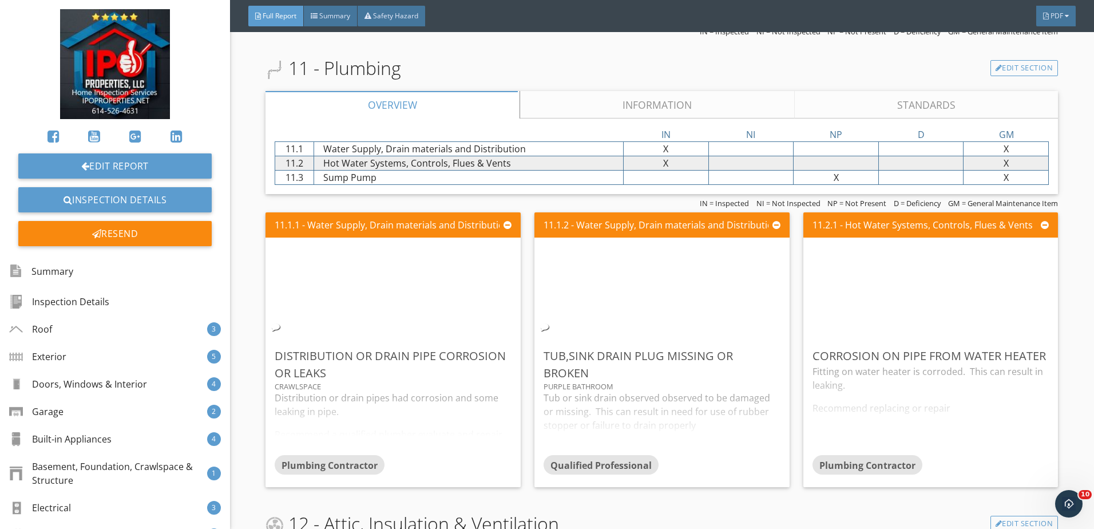
scroll to position [5493, 0]
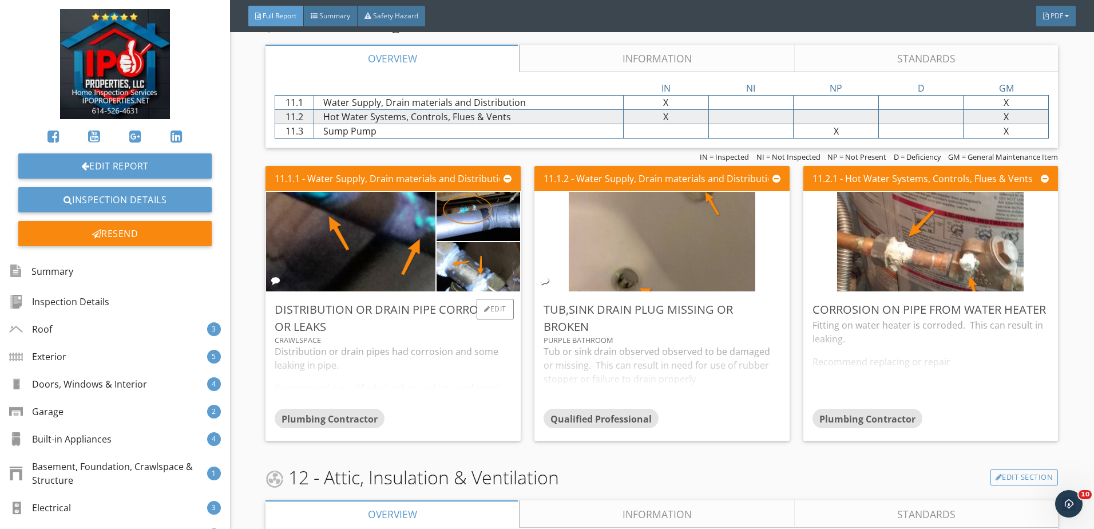
click at [429, 335] on div "Distribution or drain Pipe corrosion or leaks" at bounding box center [393, 318] width 237 height 34
